Goal: Task Accomplishment & Management: Use online tool/utility

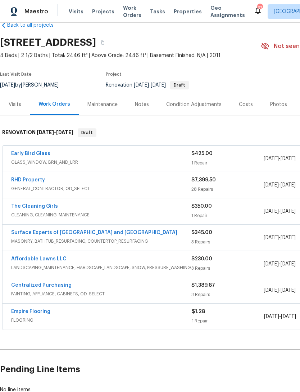
scroll to position [16, 0]
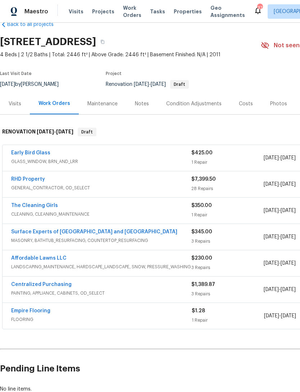
click at [30, 312] on link "Empire Flooring" at bounding box center [30, 310] width 39 height 5
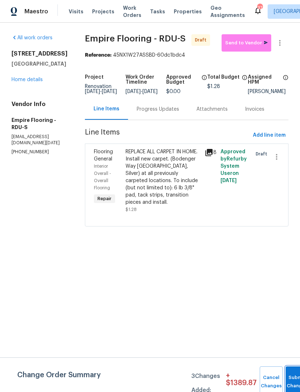
click at [290, 375] on button "Submit Changes" at bounding box center [297, 381] width 23 height 31
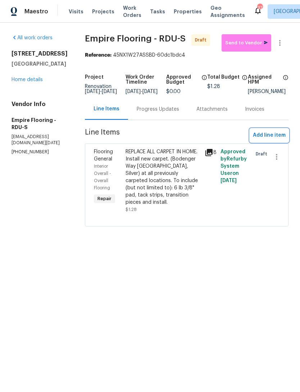
click at [271, 137] on span "Add line item" at bounding box center [269, 135] width 33 height 9
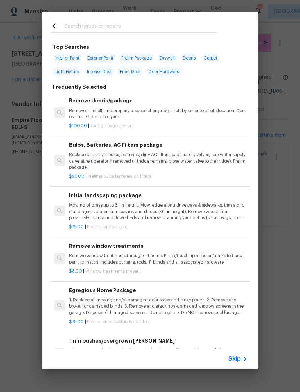
click at [161, 24] on input "text" at bounding box center [140, 27] width 153 height 11
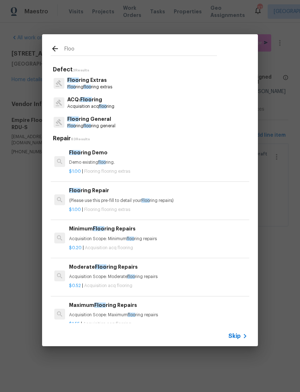
type input "Floo"
click at [134, 120] on div "Floo ring General Floo ring floo ring general" at bounding box center [150, 121] width 199 height 19
click at [131, 122] on div "Floo ring General Floo ring floo ring general" at bounding box center [150, 121] width 199 height 19
click at [100, 123] on p "Floo ring floo ring general" at bounding box center [91, 126] width 48 height 6
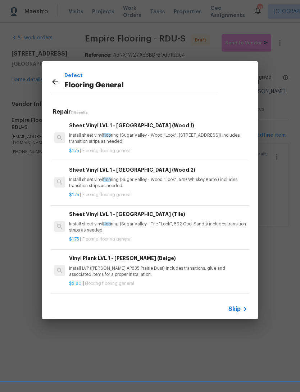
click at [174, 222] on p "Install sheet vinyl floo ring (Sugar Valley - Tile "Look", 592 Cool Sands) incl…" at bounding box center [158, 227] width 179 height 12
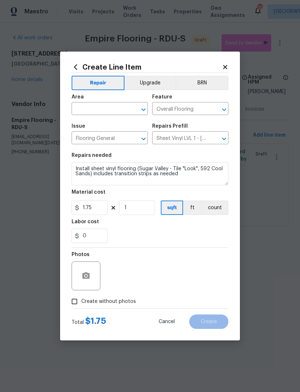
click at [108, 112] on input "text" at bounding box center [100, 109] width 56 height 11
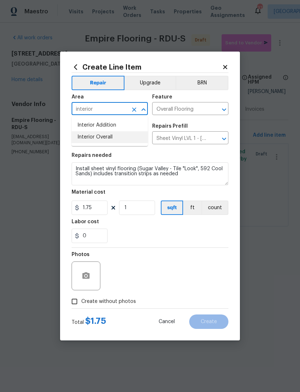
click at [125, 138] on li "Interior Overall" at bounding box center [110, 137] width 76 height 12
type input "Interior Overall"
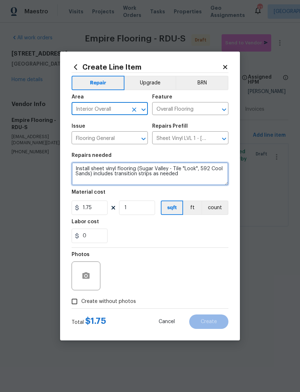
click at [75, 169] on textarea "Install sheet vinyl flooring (Sugar Valley - Tile "Look", 592 Cool Sands) inclu…" at bounding box center [150, 173] width 157 height 23
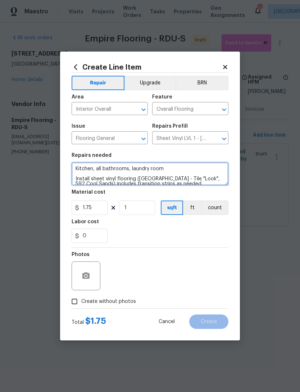
click at [176, 169] on textarea "Kitchen, all bathrooms, laundry room Install sheet vinyl flooring ([GEOGRAPHIC_…" at bounding box center [150, 173] width 157 height 23
type textarea "Kitchen, all bathrooms, laundry room, anywhere there is currently vinyl. Instal…"
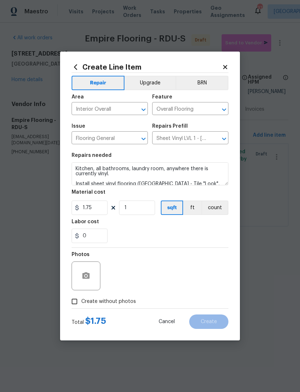
click at [91, 267] on div at bounding box center [86, 275] width 29 height 29
click at [88, 277] on icon "button" at bounding box center [85, 275] width 7 height 6
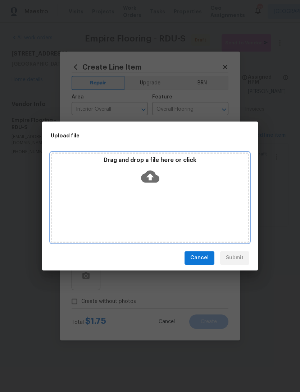
click at [187, 187] on div "Drag and drop a file here or click" at bounding box center [150, 171] width 197 height 31
